Goal: Task Accomplishment & Management: Manage account settings

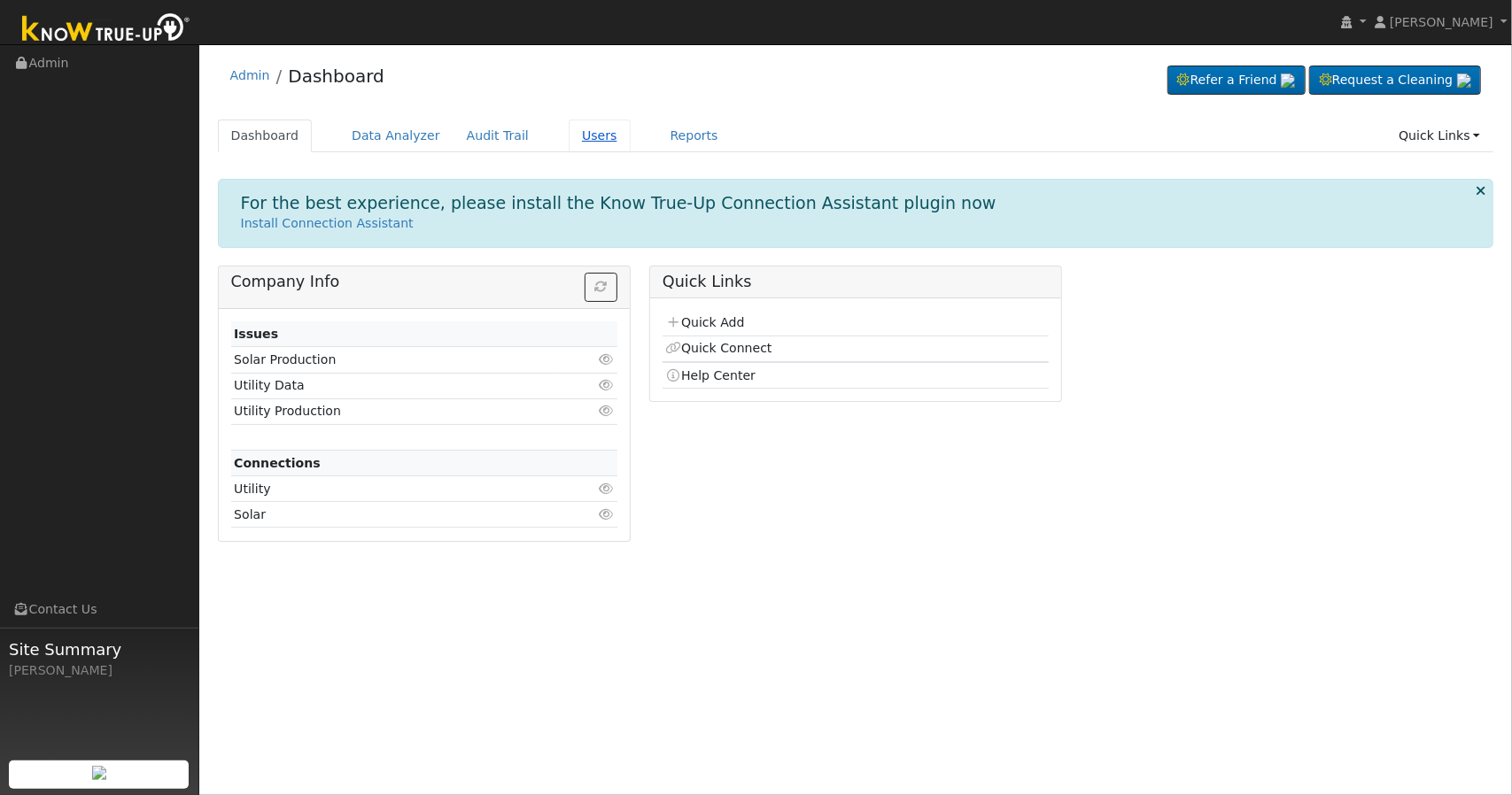
click at [568, 137] on link "Users" at bounding box center [599, 135] width 62 height 33
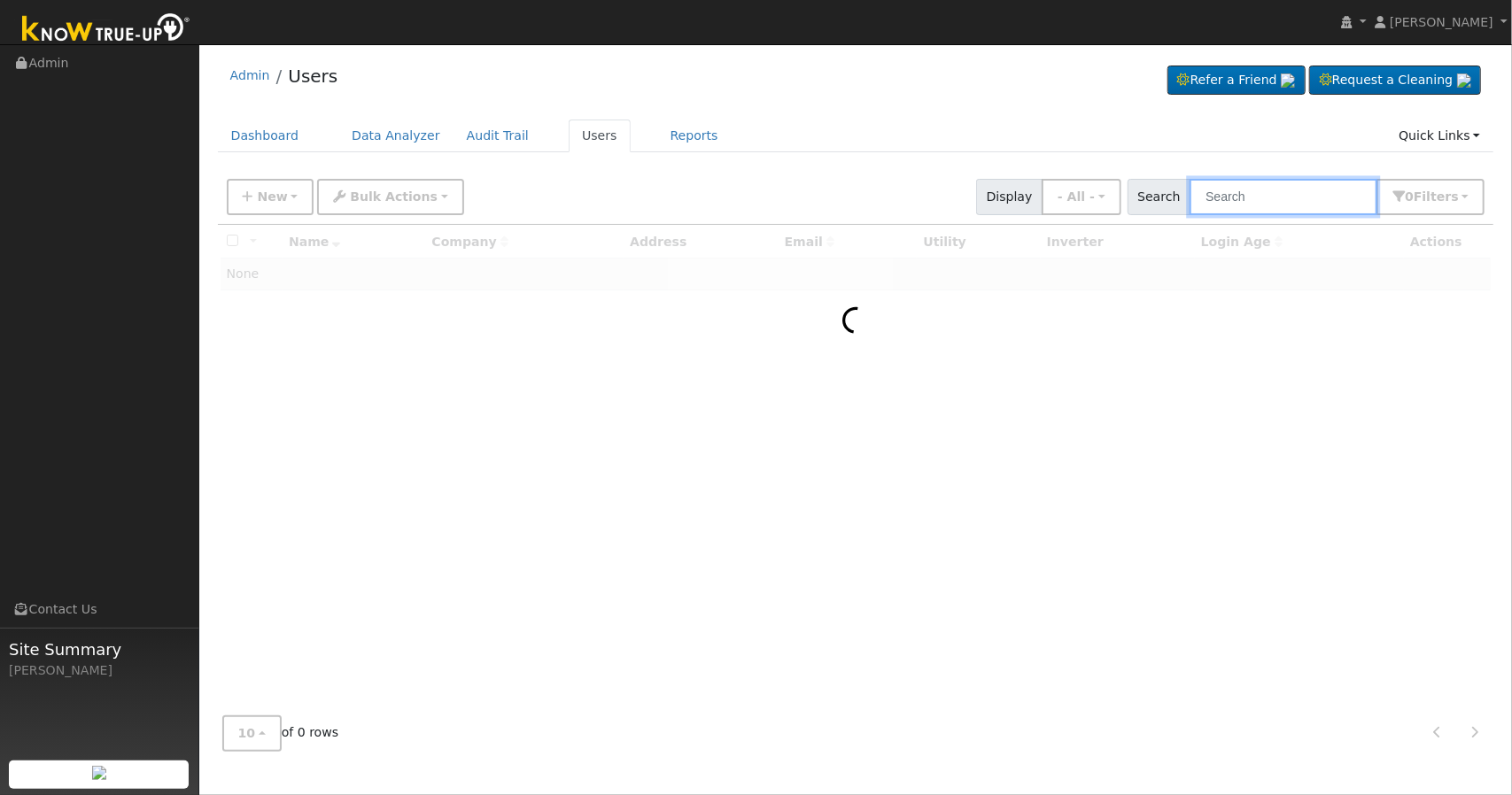
click at [1262, 193] on input "text" at bounding box center [1283, 196] width 188 height 36
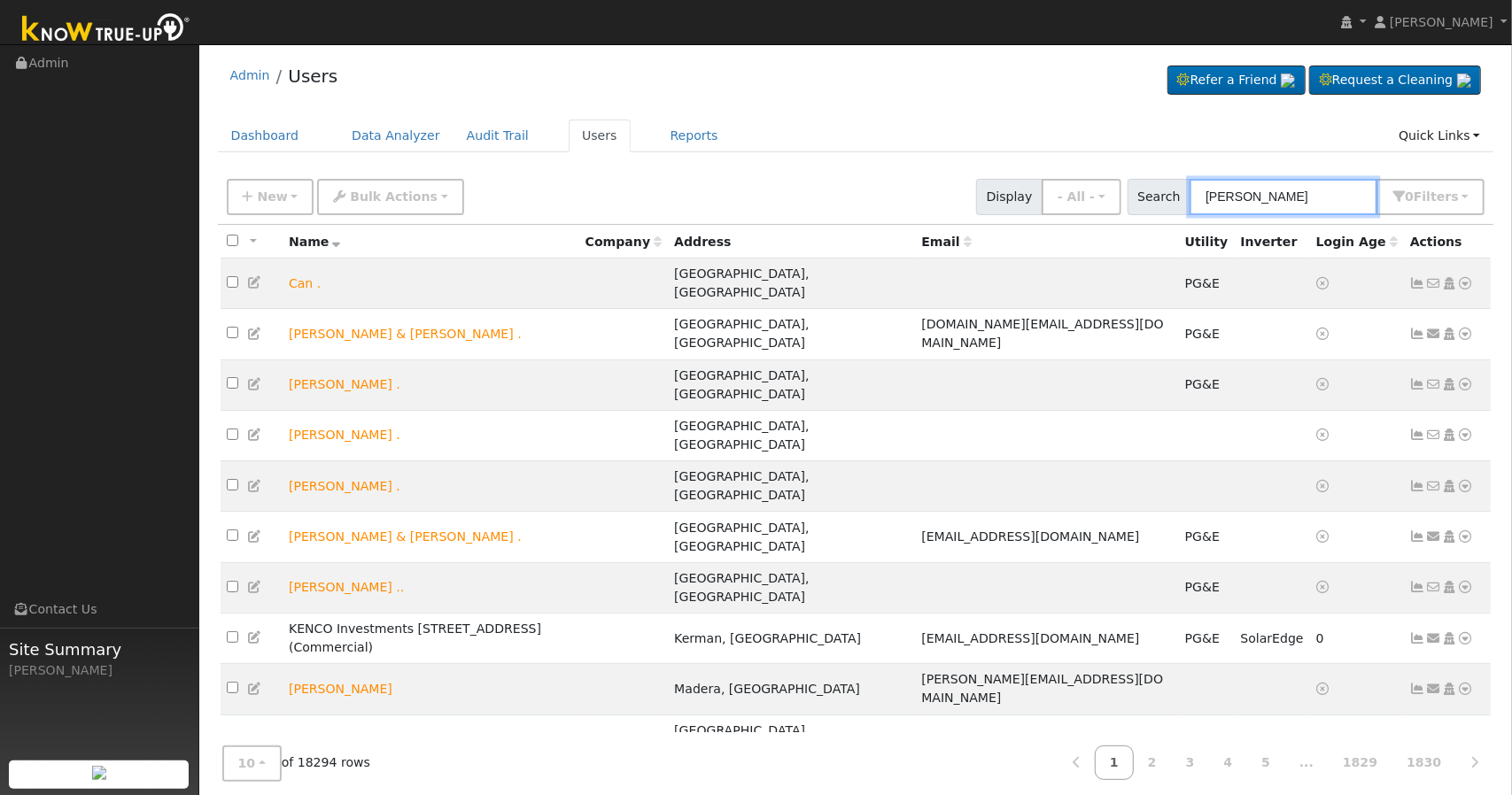
type input "[PERSON_NAME]"
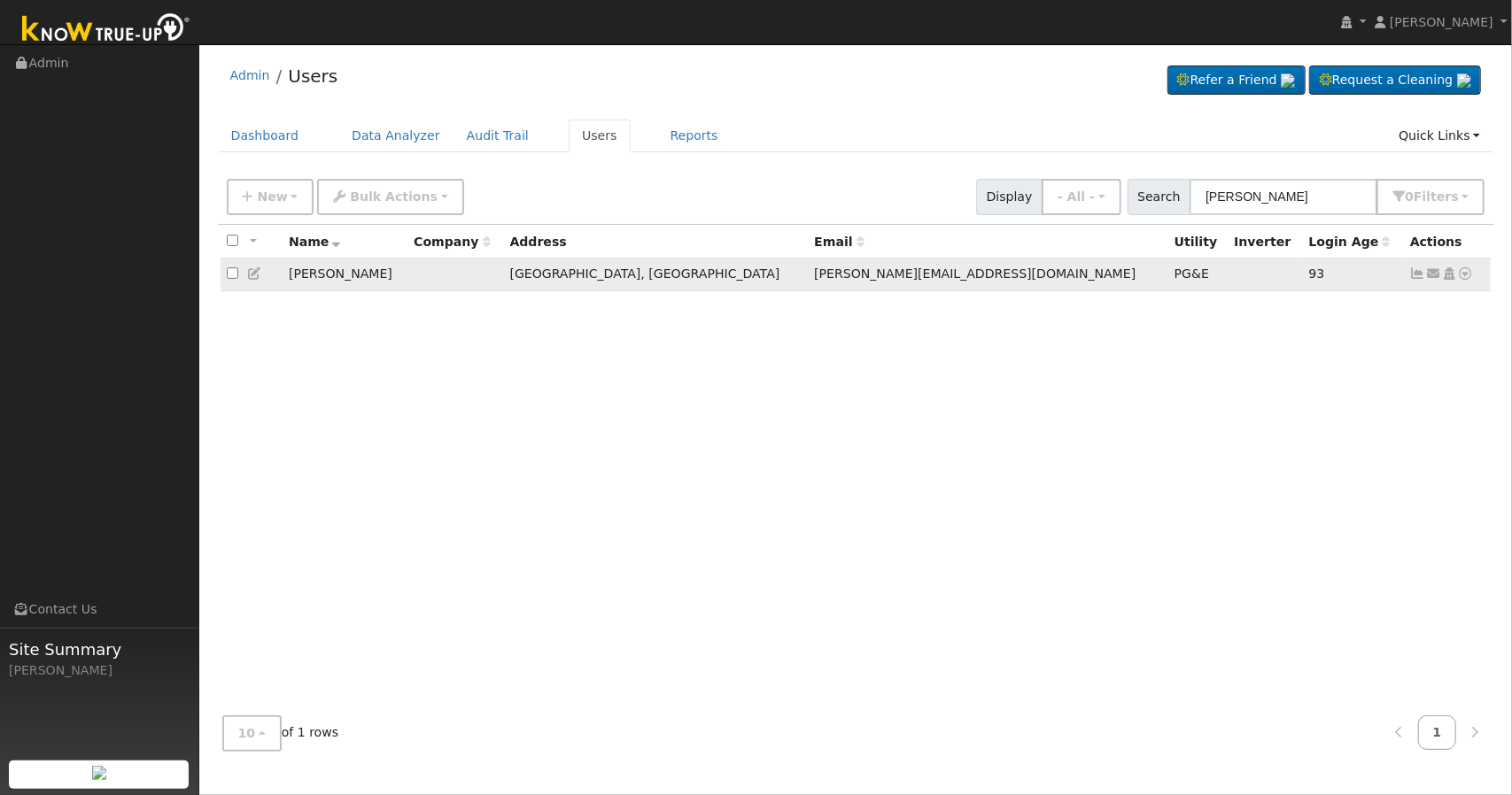
click at [1417, 276] on icon at bounding box center [1418, 273] width 16 height 12
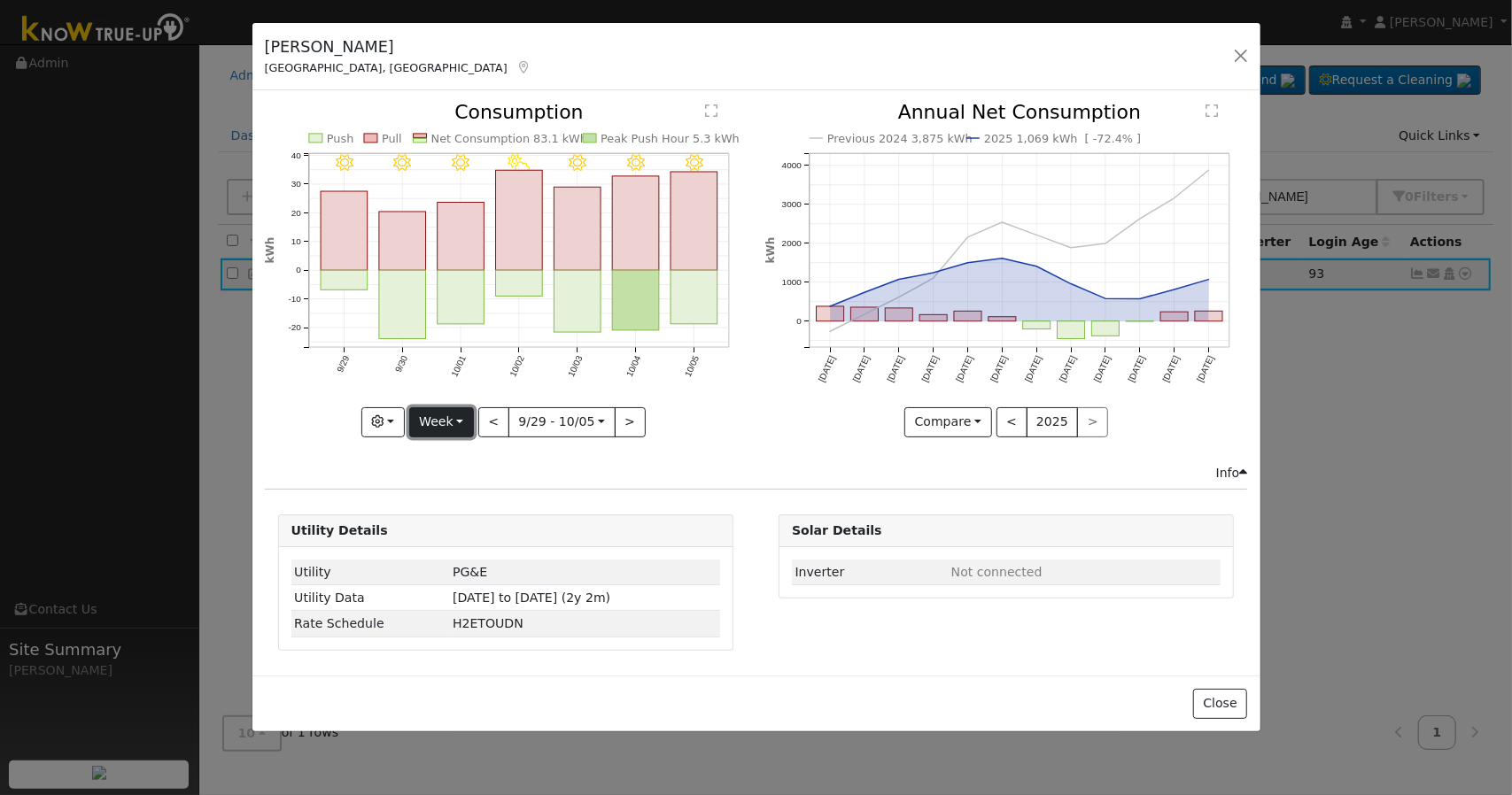
click at [435, 417] on button "Week" at bounding box center [441, 422] width 64 height 30
click at [445, 460] on link "Day" at bounding box center [472, 458] width 123 height 25
type input "[DATE]"
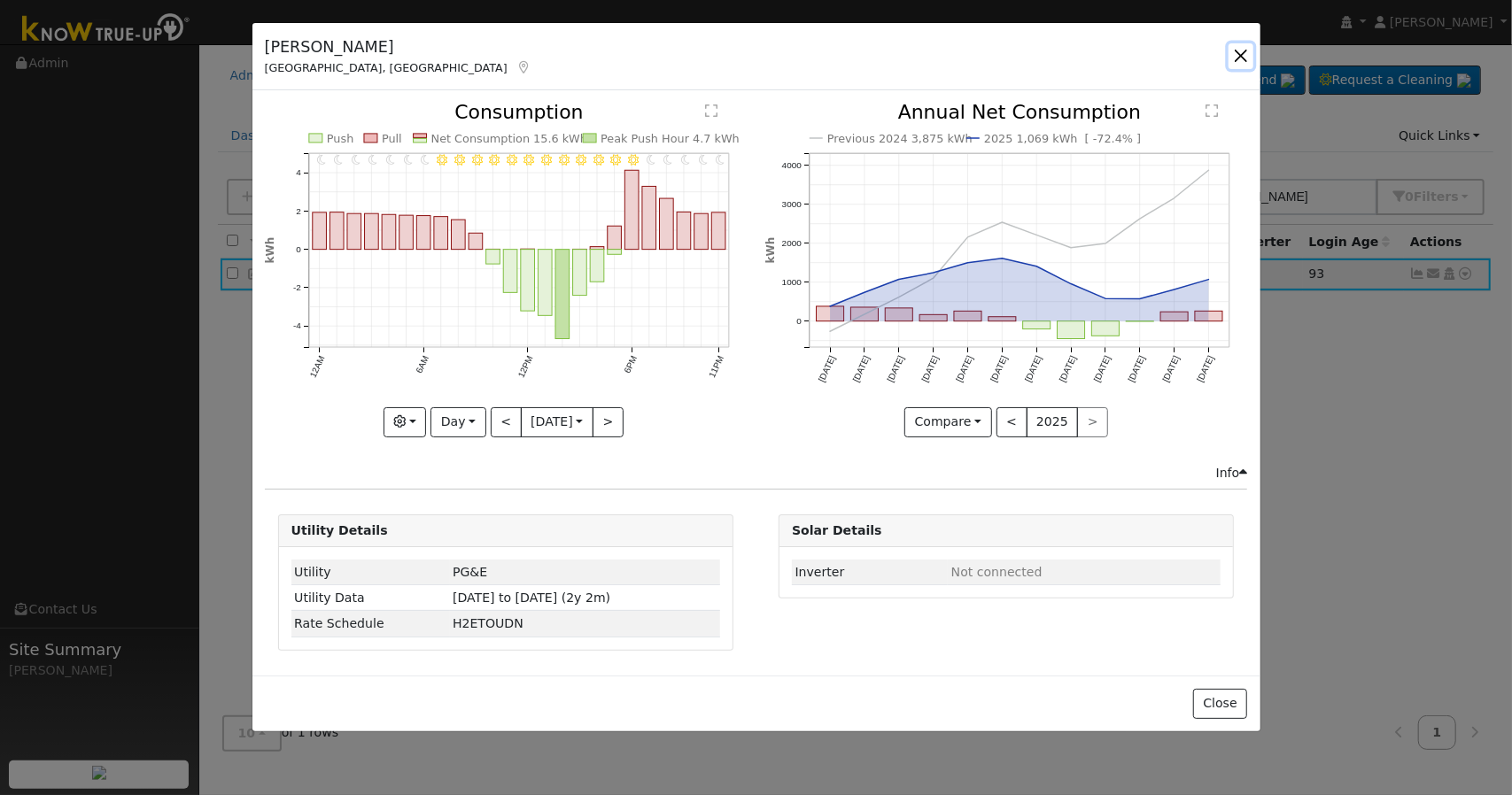
click at [1234, 51] on button "button" at bounding box center [1240, 55] width 25 height 25
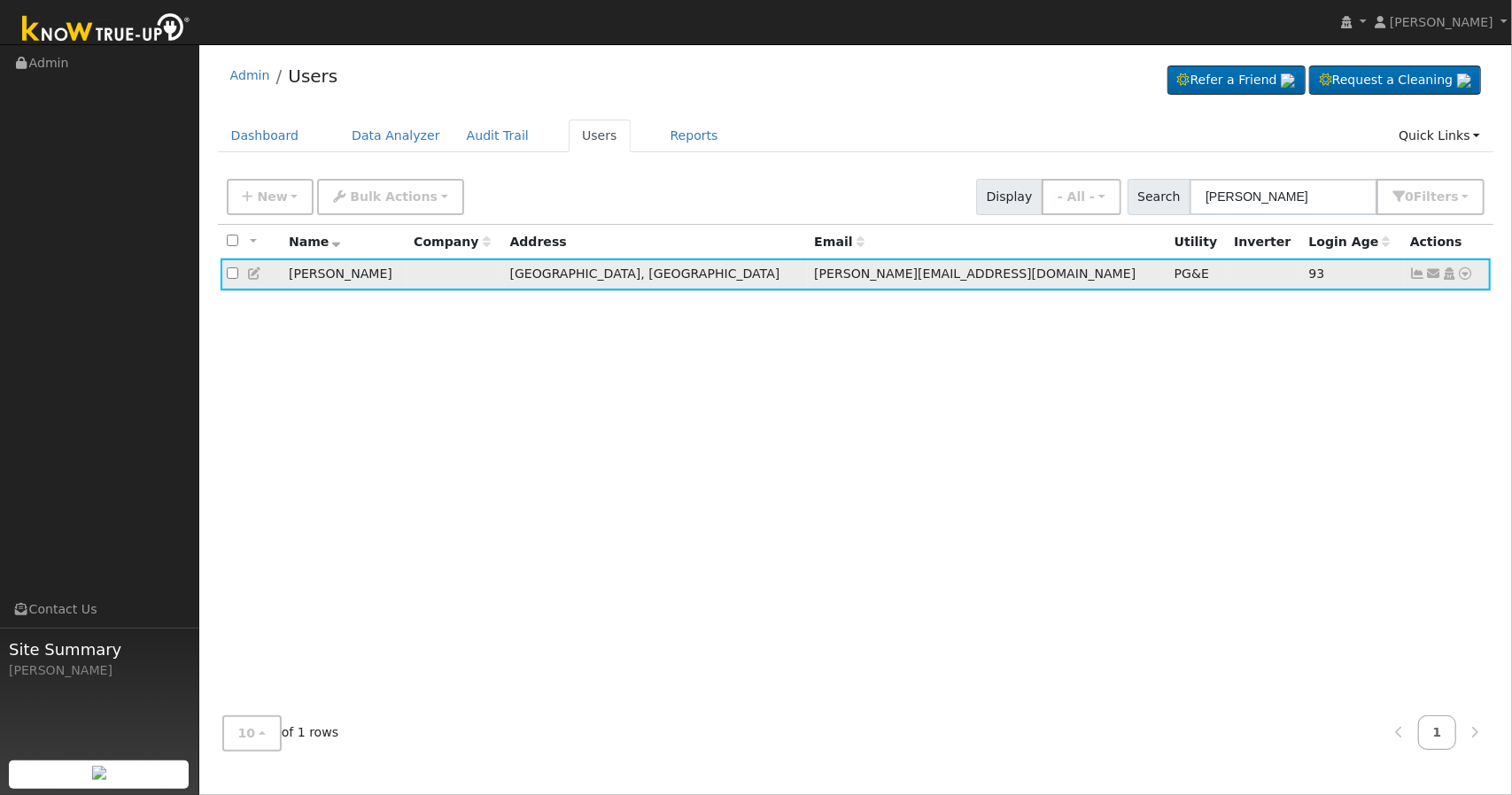
click at [1436, 274] on icon at bounding box center [1434, 273] width 16 height 12
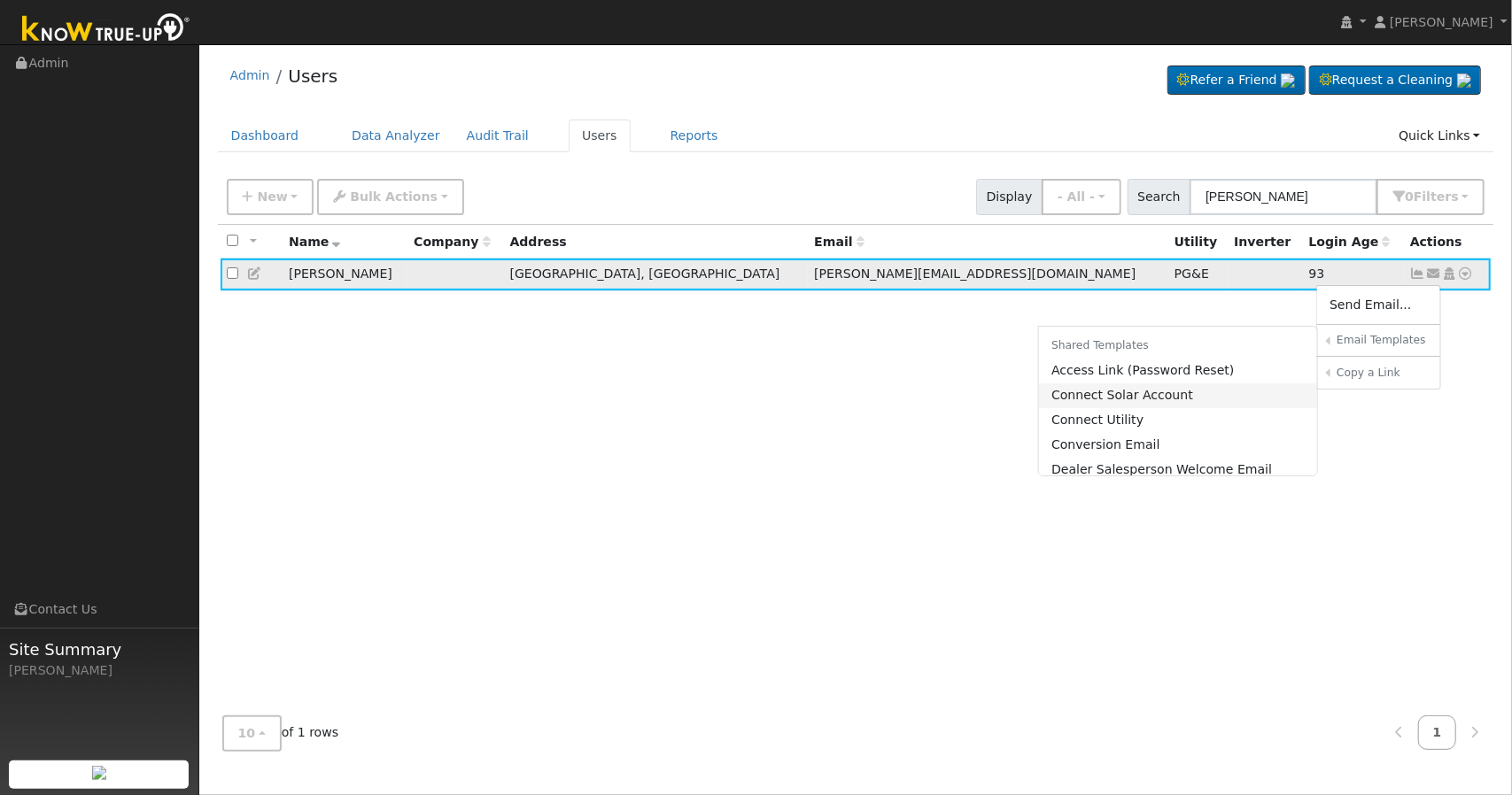
click at [1149, 399] on link "Connect Solar Account" at bounding box center [1178, 395] width 279 height 25
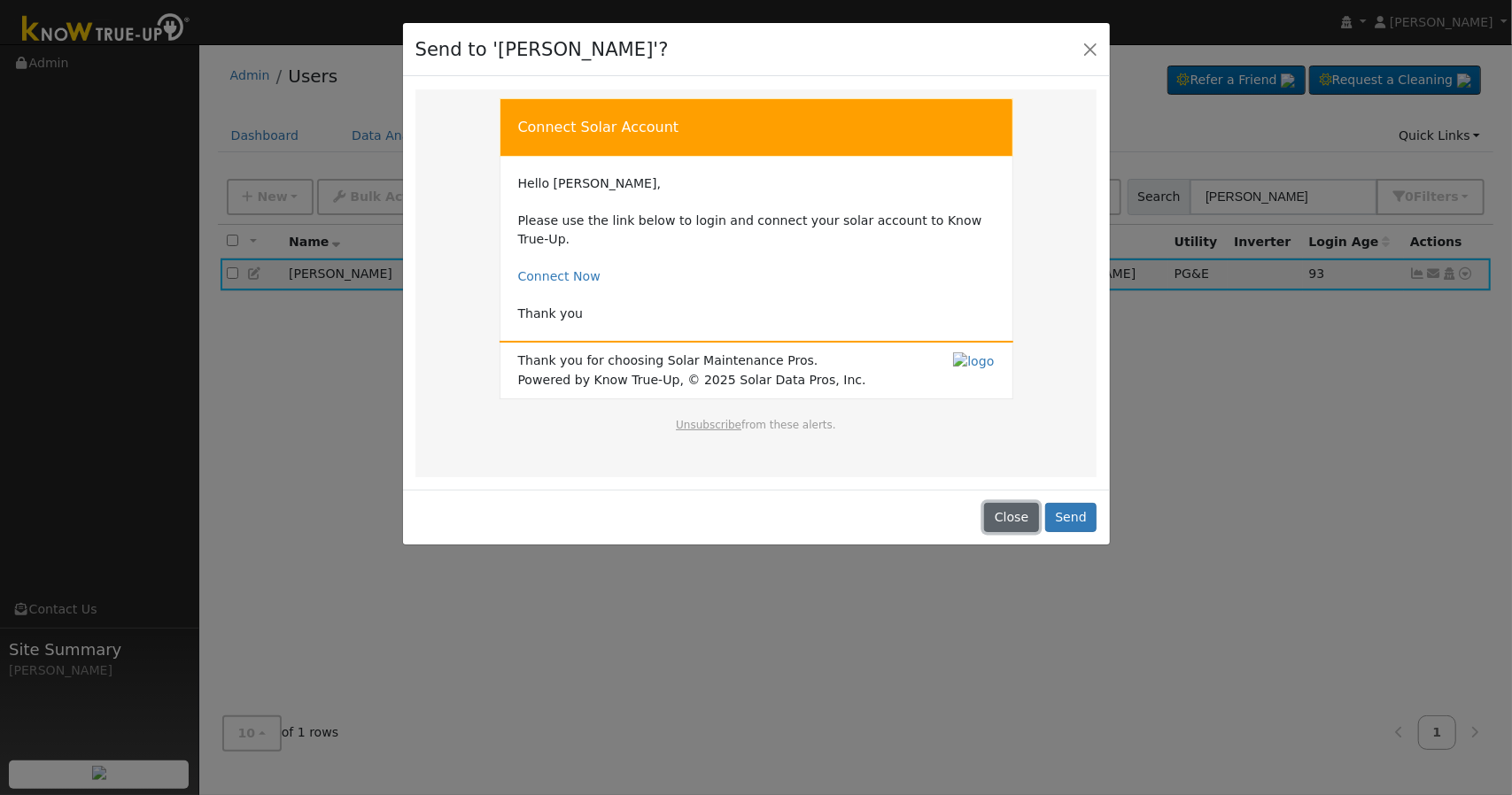
click at [1022, 503] on button "Close" at bounding box center [1011, 518] width 54 height 30
